Goal: Information Seeking & Learning: Learn about a topic

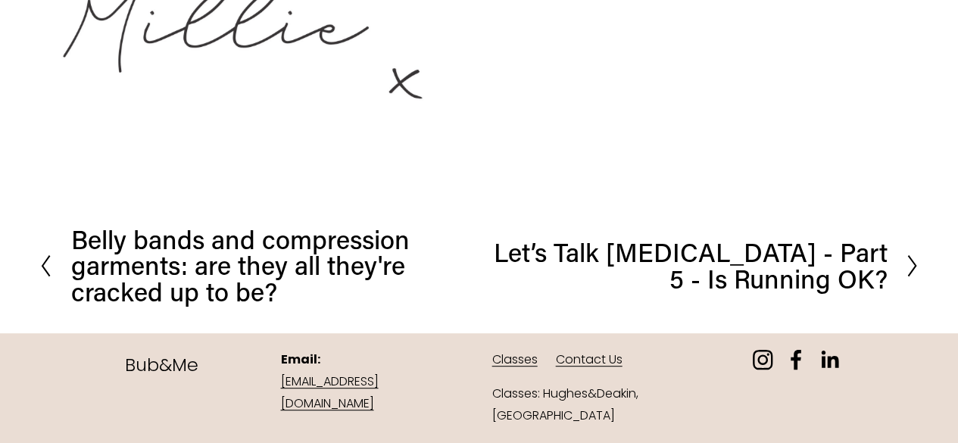
scroll to position [3056, 0]
click at [914, 270] on icon at bounding box center [913, 266] width 14 height 24
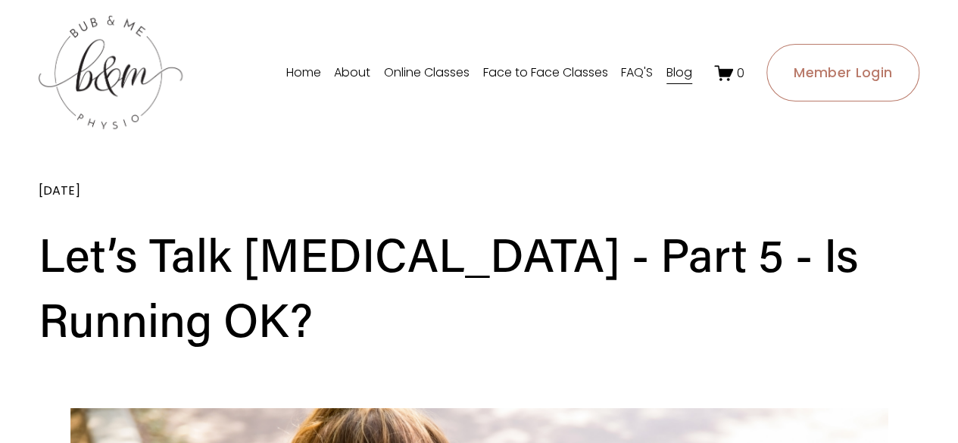
click at [446, 79] on link "Online Classes" at bounding box center [427, 73] width 86 height 24
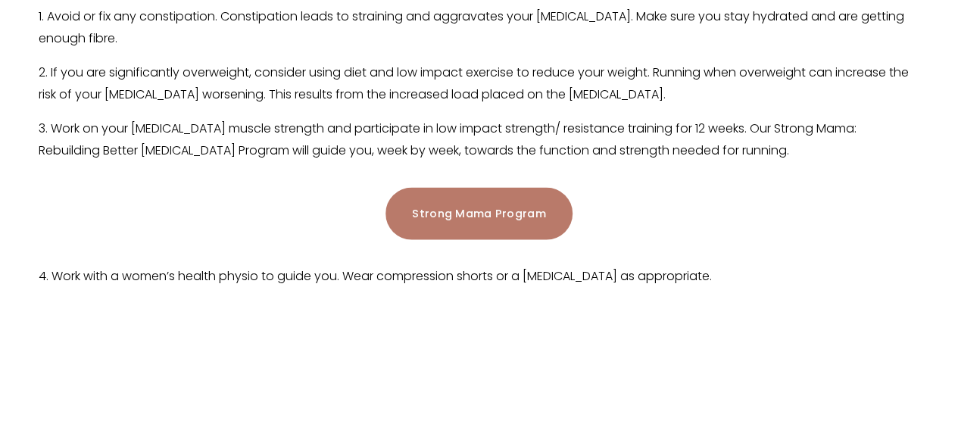
scroll to position [1331, 0]
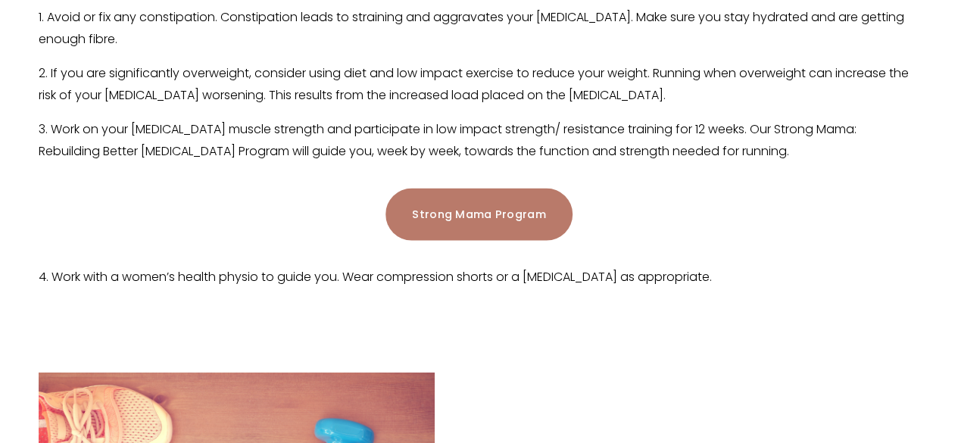
click at [438, 204] on link "Strong Mama Program" at bounding box center [479, 214] width 187 height 52
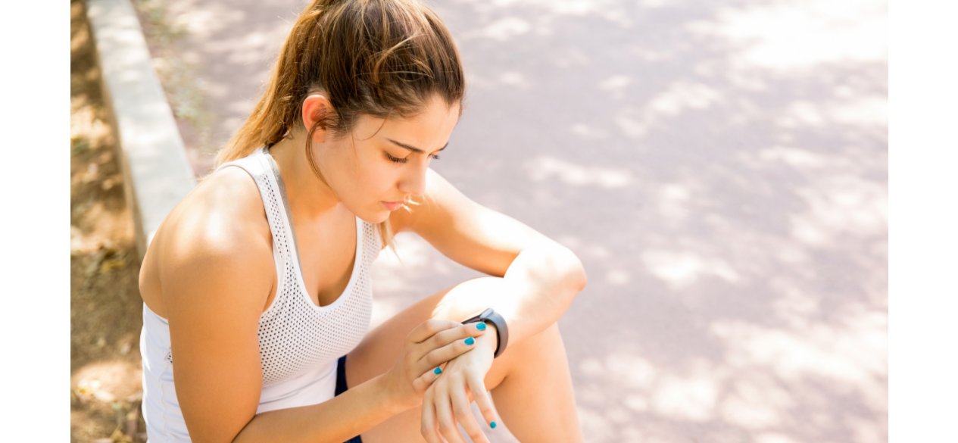
scroll to position [0, 0]
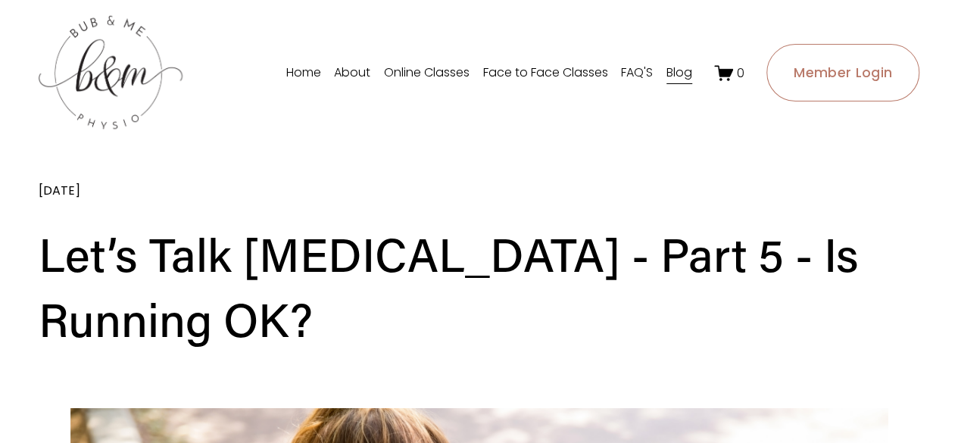
click at [415, 73] on link "Online Classes" at bounding box center [427, 73] width 86 height 24
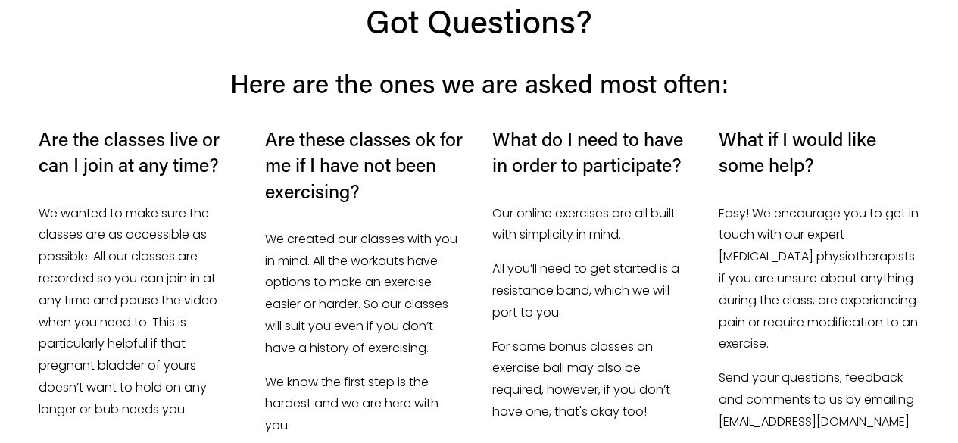
scroll to position [4426, 0]
